Goal: Task Accomplishment & Management: Complete application form

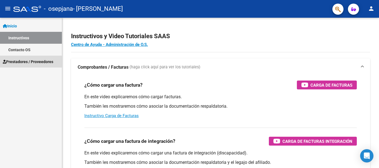
click at [32, 59] on span "Prestadores / Proveedores" at bounding box center [28, 62] width 50 height 6
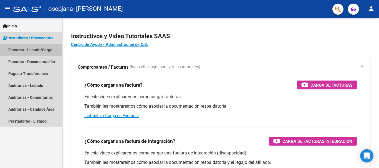
click at [49, 51] on link "Facturas - Listado/Carga" at bounding box center [31, 50] width 62 height 12
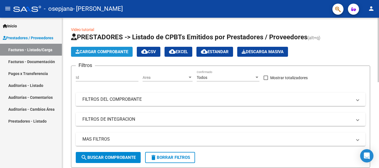
click at [96, 53] on span "Cargar Comprobante" at bounding box center [101, 51] width 53 height 5
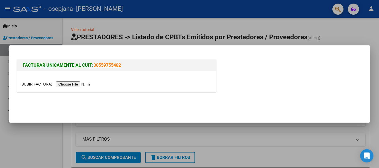
click at [85, 85] on input "file" at bounding box center [56, 85] width 70 height 6
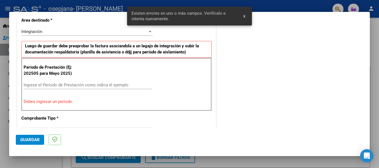
scroll to position [137, 0]
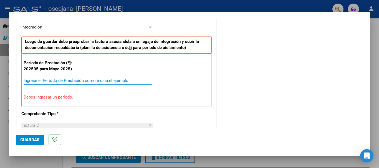
click at [83, 80] on input "Ingrese el Período de Prestación como indica el ejemplo" at bounding box center [88, 80] width 128 height 5
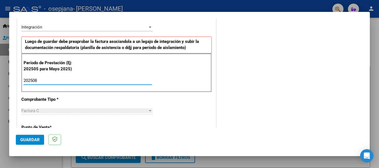
type input "202508"
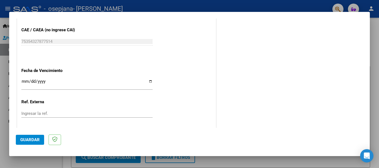
scroll to position [351, 0]
click at [149, 81] on input "Ingresar la fecha" at bounding box center [86, 83] width 131 height 9
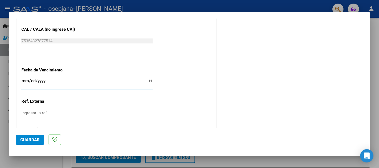
type input "[DATE]"
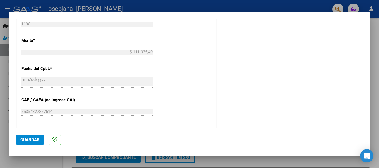
scroll to position [379, 0]
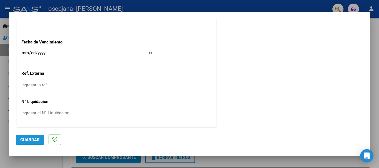
click at [41, 136] on button "Guardar" at bounding box center [30, 140] width 28 height 10
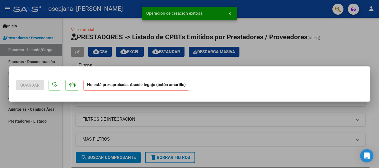
scroll to position [0, 0]
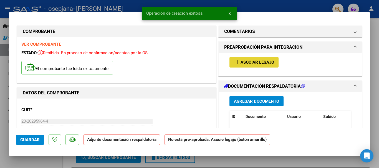
click at [244, 62] on span "Asociar Legajo" at bounding box center [257, 62] width 34 height 5
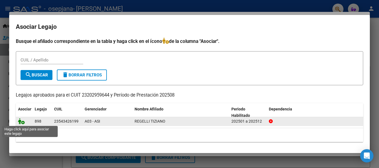
click at [22, 120] on icon at bounding box center [21, 121] width 7 height 6
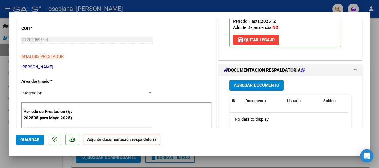
scroll to position [84, 0]
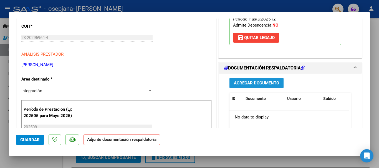
click at [246, 86] on button "Agregar Documento" at bounding box center [256, 83] width 54 height 10
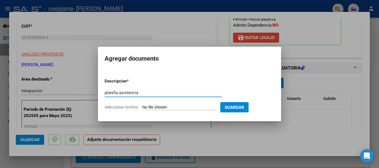
type input "planilla asistencia"
click at [155, 105] on input "Seleccionar Archivo" at bounding box center [179, 107] width 74 height 5
type input "C:\fakepath\Regelli AGO.pdf"
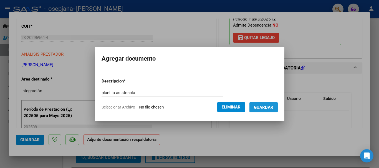
click at [270, 109] on span "Guardar" at bounding box center [263, 107] width 19 height 5
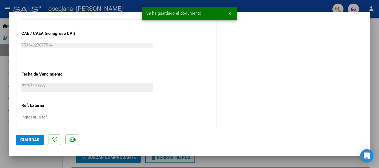
scroll to position [387, 0]
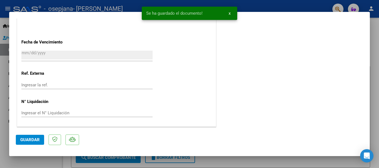
click at [30, 139] on span "Guardar" at bounding box center [29, 140] width 19 height 5
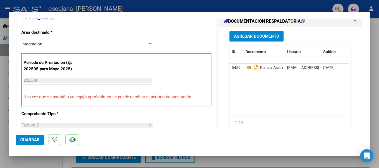
scroll to position [130, 0]
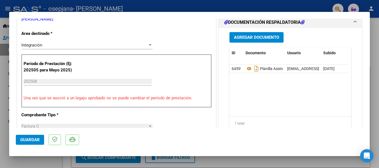
click at [375, 81] on div at bounding box center [189, 84] width 379 height 168
type input "$ 0,00"
